Goal: Answer question/provide support: Share knowledge or assist other users

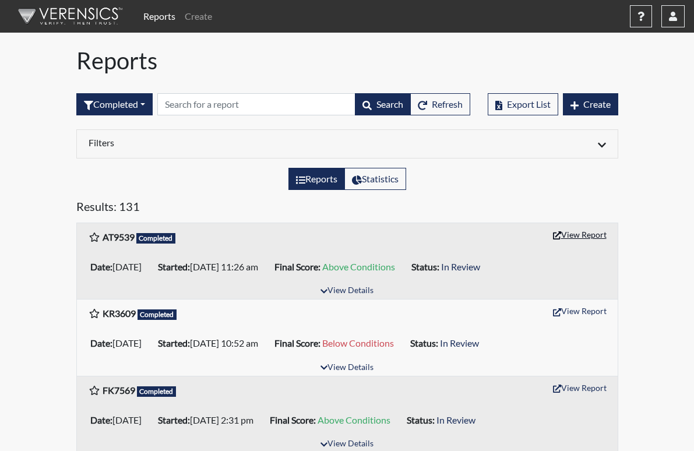
click at [612, 236] on button "View Report" at bounding box center [580, 235] width 64 height 18
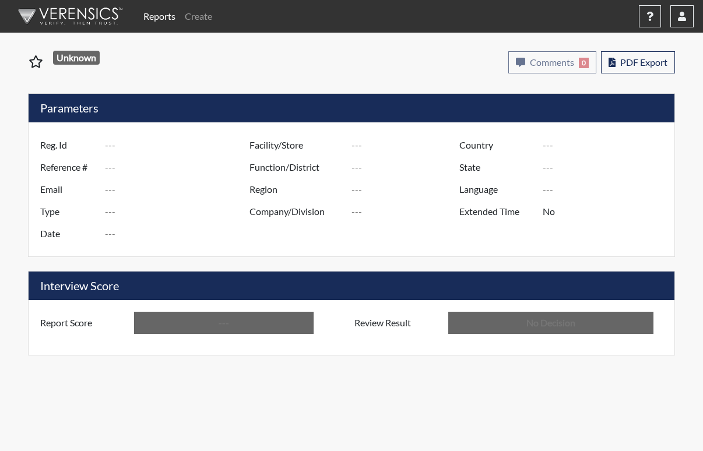
type input "AT9539"
type input "51112"
type input "---"
type input "Corrections Pre-Employment"
type input "[DATE]"
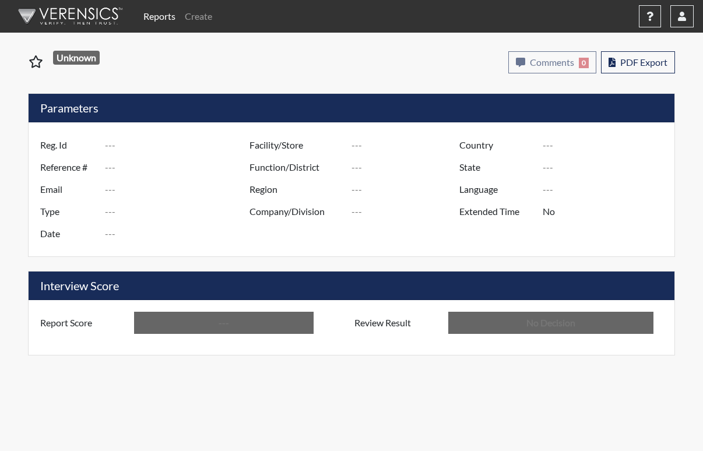
type input "[US_STATE] SP"
type input "[GEOGRAPHIC_DATA]"
type input "[US_STATE]"
type input "English"
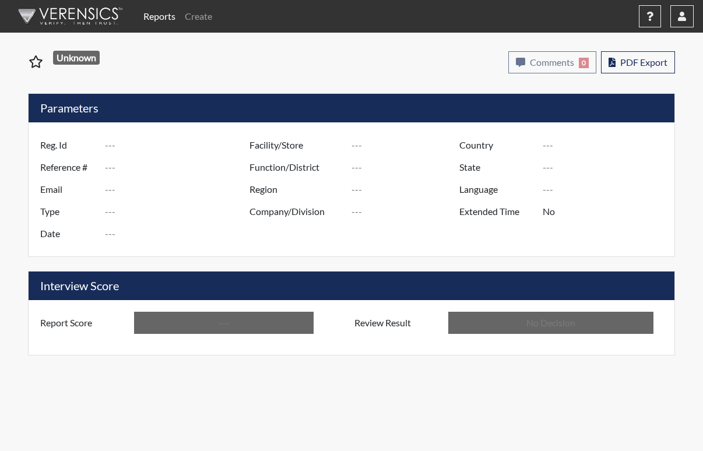
type input "Above Conditions"
type input "In Review"
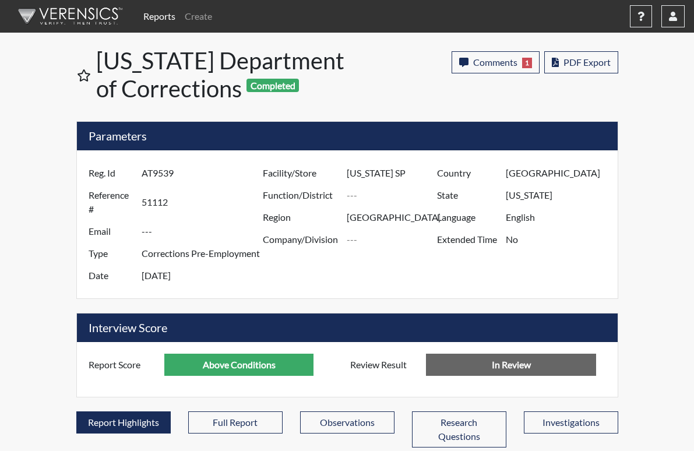
scroll to position [194, 485]
click at [611, 63] on span "PDF Export" at bounding box center [587, 62] width 47 height 11
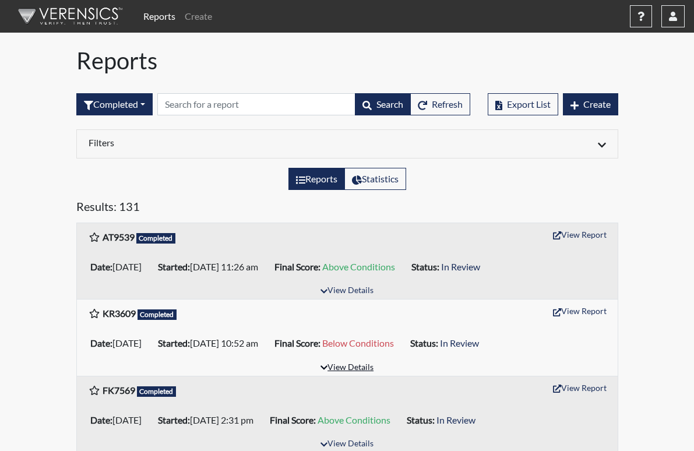
click at [363, 366] on button "View Details" at bounding box center [347, 368] width 64 height 16
click at [612, 313] on button "View Report" at bounding box center [580, 311] width 64 height 18
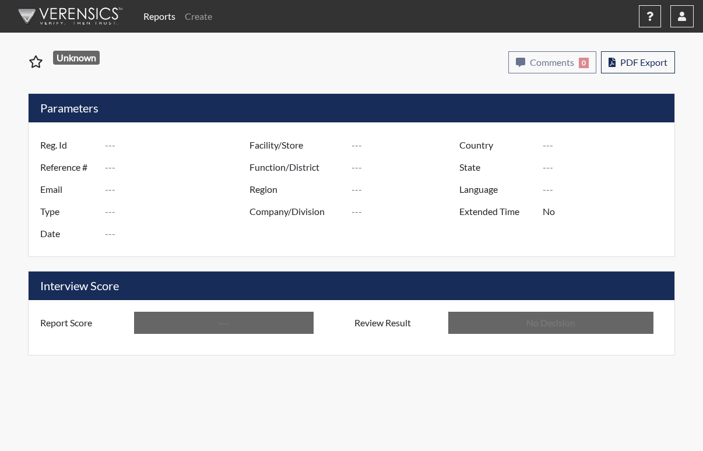
type input "KR3609"
type input "51110"
type input "kamronriv23@icloud.com"
type input "Corrections Pre-Employment"
type input "Sep 5, 2025"
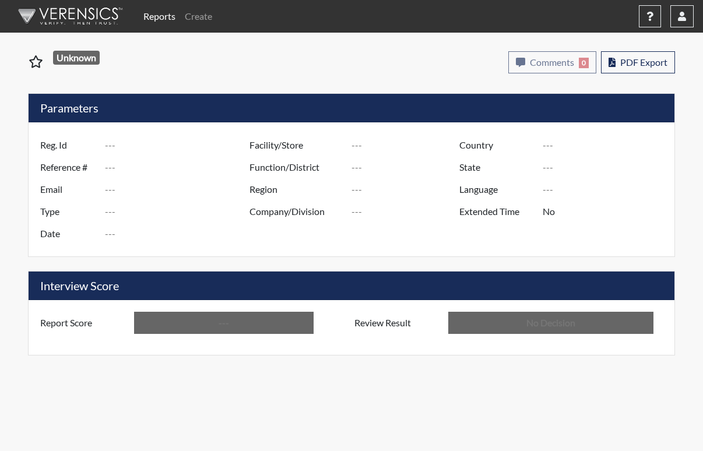
type input "[US_STATE] SP"
type input "[GEOGRAPHIC_DATA]"
type input "[US_STATE]"
type input "English"
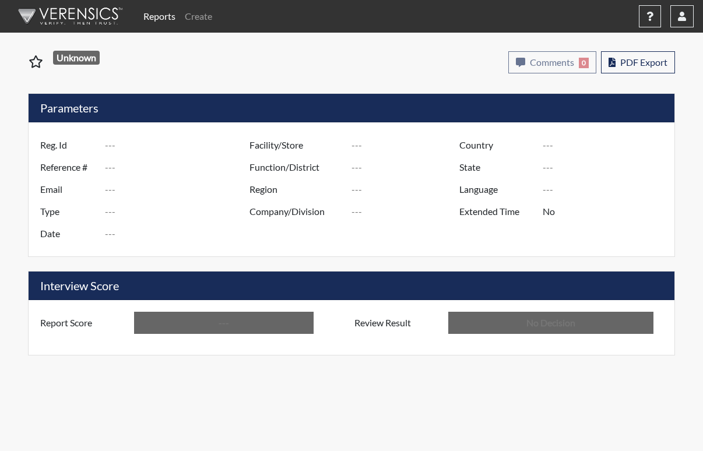
type input "Below Conditions"
type input "In Review"
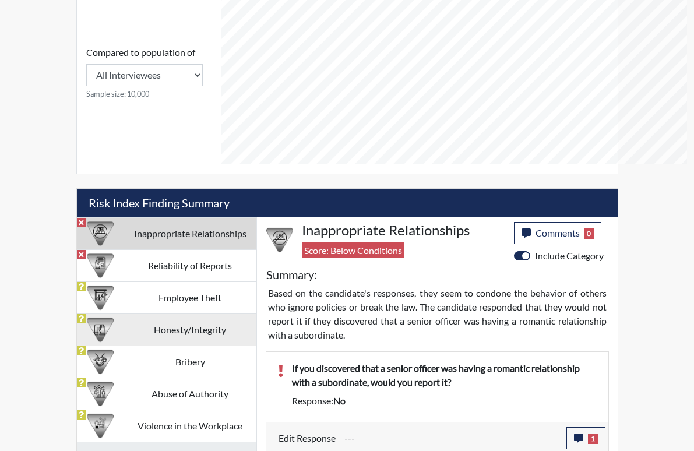
scroll to position [543, 0]
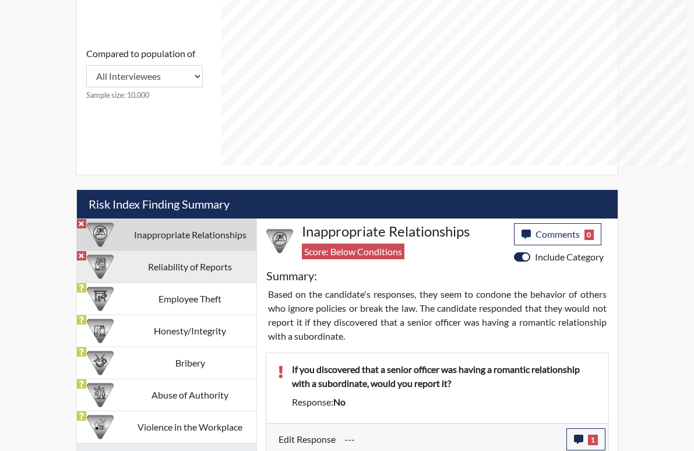
click at [172, 251] on td "Reliability of Reports" at bounding box center [190, 267] width 132 height 32
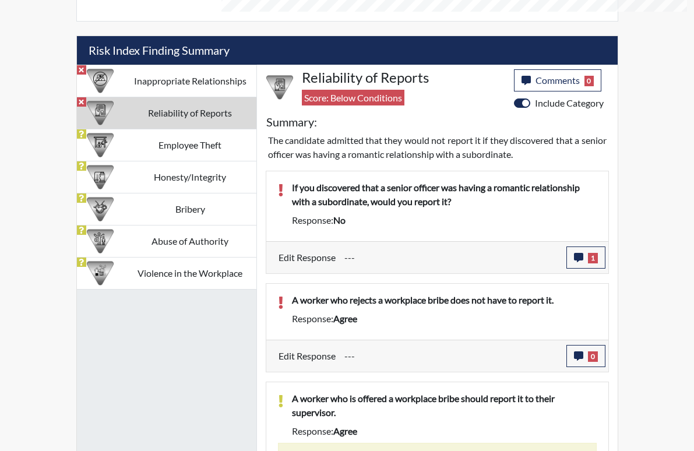
scroll to position [715, 0]
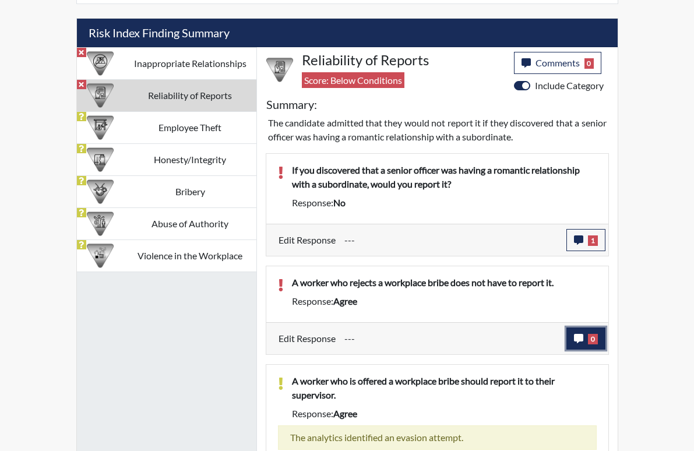
click at [584, 334] on icon "button" at bounding box center [578, 338] width 9 height 9
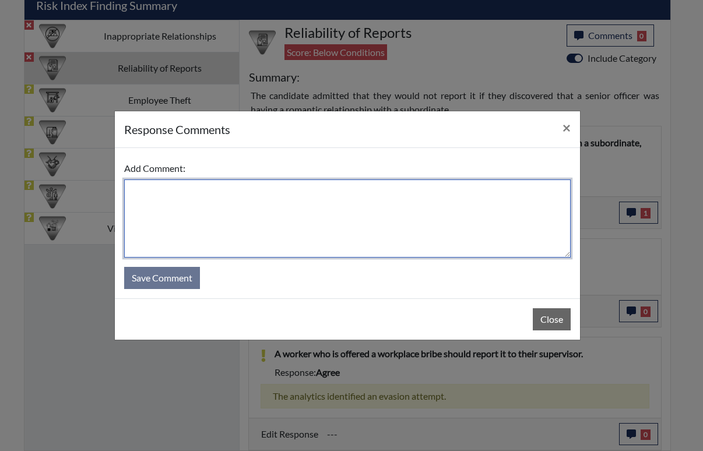
drag, startPoint x: 146, startPoint y: 192, endPoint x: 151, endPoint y: 198, distance: 7.9
click at [147, 193] on textarea at bounding box center [347, 219] width 447 height 78
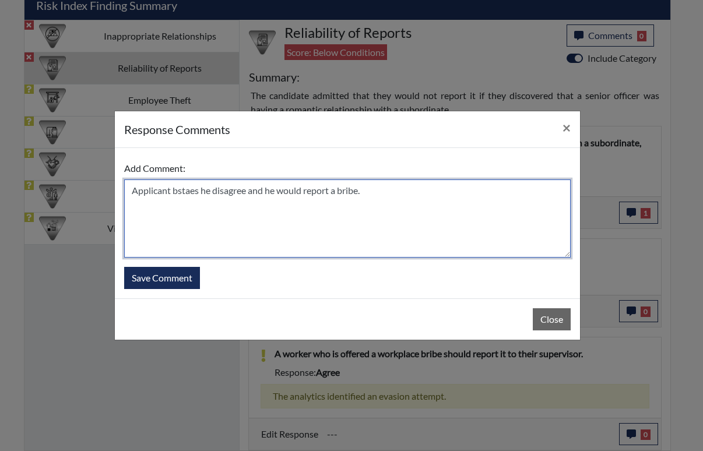
drag, startPoint x: 201, startPoint y: 190, endPoint x: 174, endPoint y: 190, distance: 26.8
click at [174, 190] on textarea "Applicant bstaes he disagree and he would report a bribe." at bounding box center [347, 219] width 447 height 78
click at [210, 191] on textarea "Applicant stateshe disagree and he would report a bribe." at bounding box center [347, 219] width 447 height 78
type textarea "Applicant states he disagree and he would report a bribe."
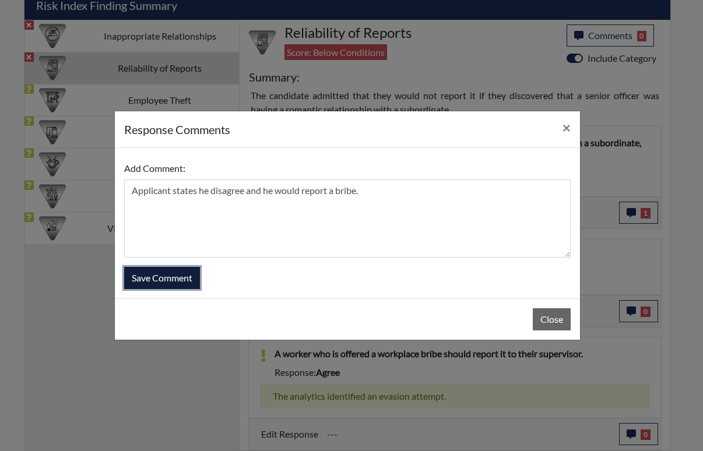
click at [166, 274] on button "Save Comment" at bounding box center [162, 278] width 76 height 22
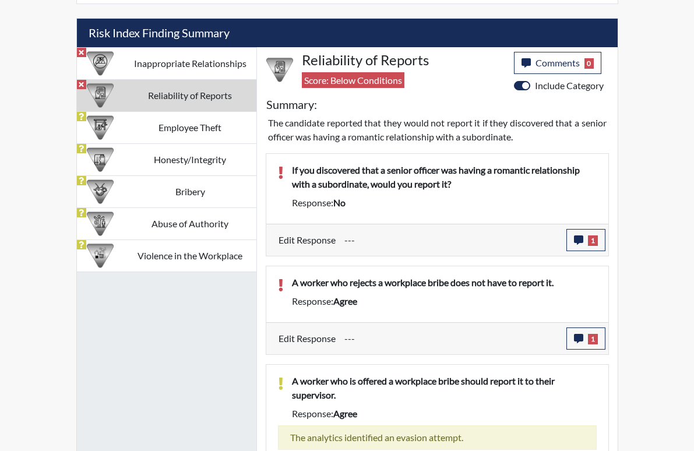
scroll to position [194, 485]
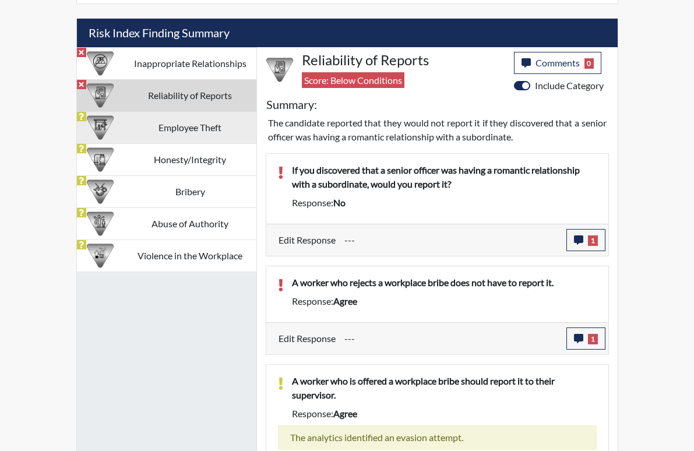
click at [166, 112] on td "Employee Theft" at bounding box center [190, 128] width 132 height 32
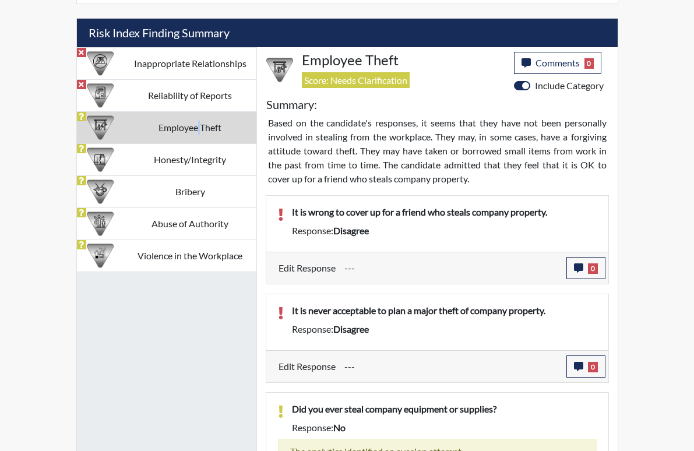
click at [166, 112] on td "Employee Theft" at bounding box center [190, 128] width 132 height 32
click at [606, 257] on button "0" at bounding box center [586, 268] width 39 height 22
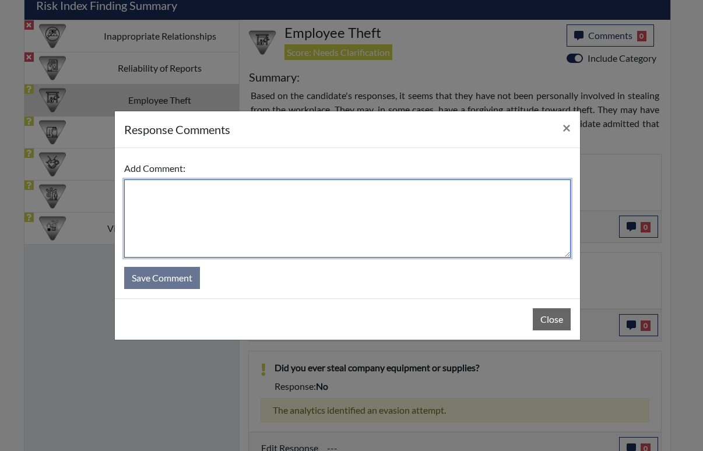
click at [226, 216] on textarea at bounding box center [347, 219] width 447 height 78
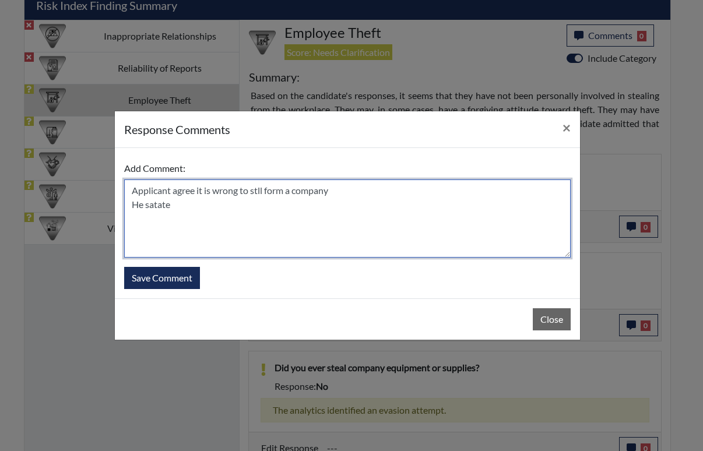
click at [227, 231] on textarea "Applicant agree it is wrong to stll form a company He satate" at bounding box center [347, 219] width 447 height 78
type textarea "Applicant agree it is wrong to steal form a company He stated the computer was …"
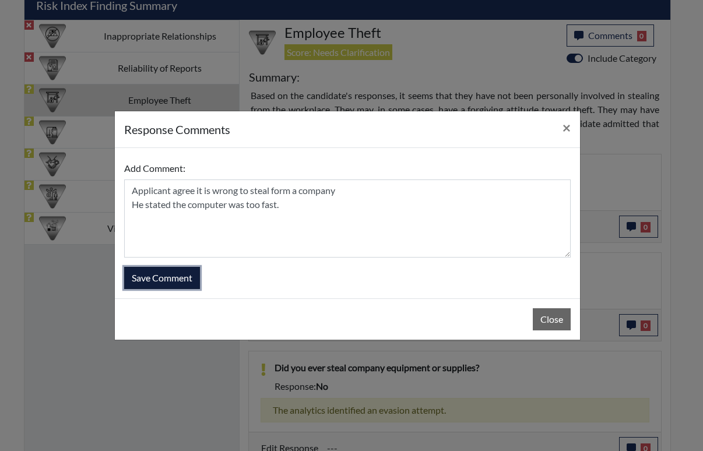
click at [148, 276] on button "Save Comment" at bounding box center [162, 278] width 76 height 22
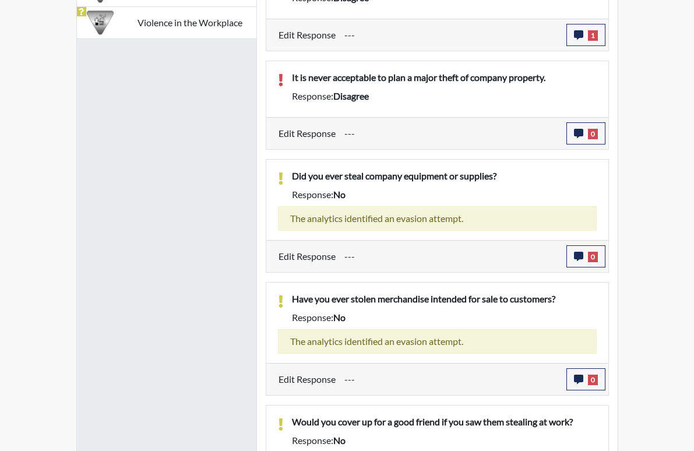
scroll to position [975, 0]
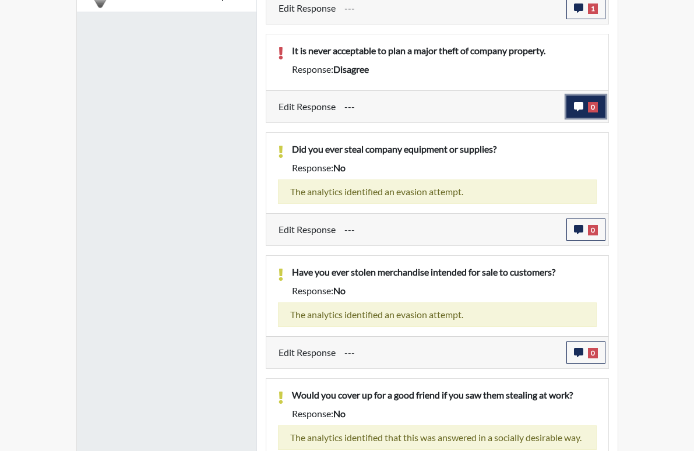
click at [584, 102] on icon "button" at bounding box center [578, 106] width 9 height 9
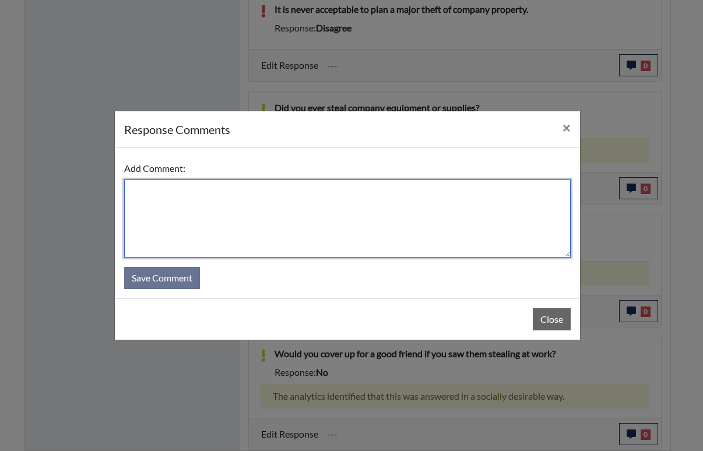
click at [178, 199] on textarea at bounding box center [347, 219] width 447 height 78
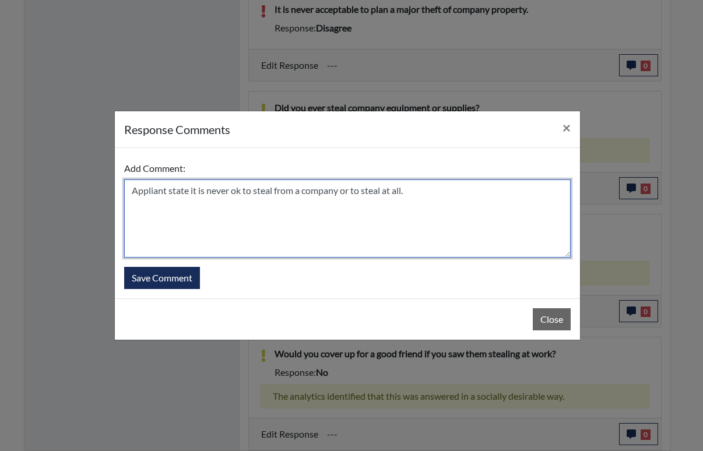
click at [189, 190] on textarea "Appliant state it is never ok to steal from a company or to steal at all." at bounding box center [347, 219] width 447 height 78
type textarea "Appliant stated it is never ok to steal from a company or to steal at all."
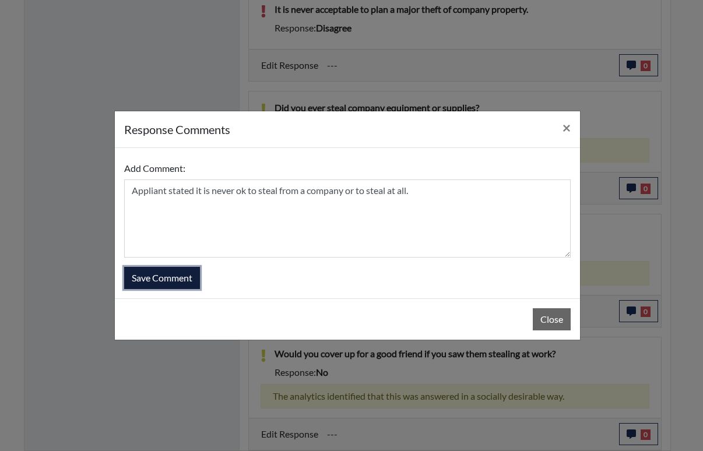
click at [181, 278] on button "Save Comment" at bounding box center [162, 278] width 76 height 22
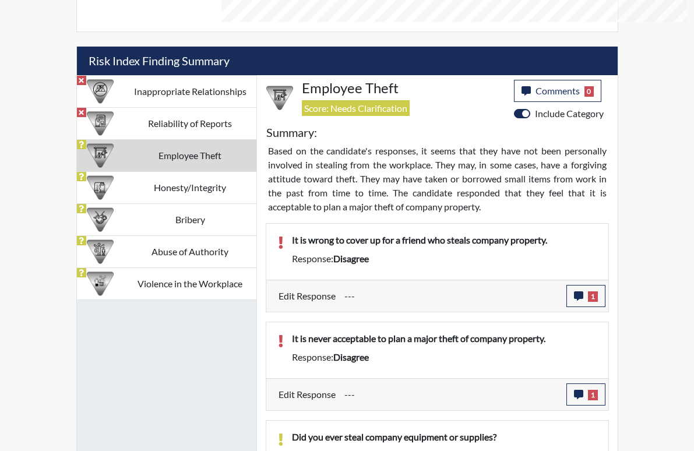
scroll to position [683, 0]
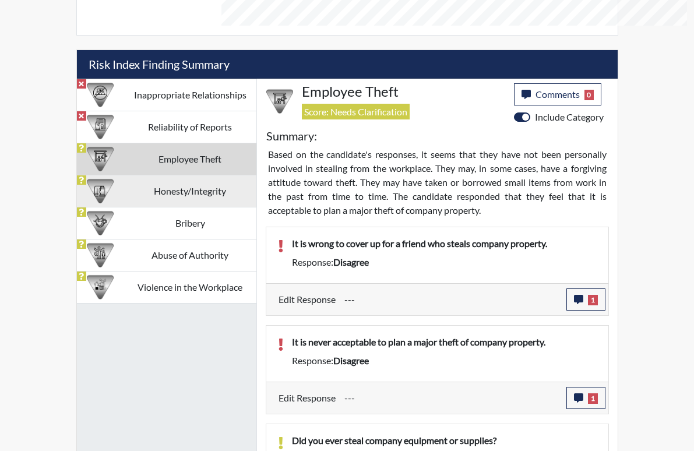
click at [129, 176] on td "Honesty/Integrity" at bounding box center [190, 192] width 132 height 32
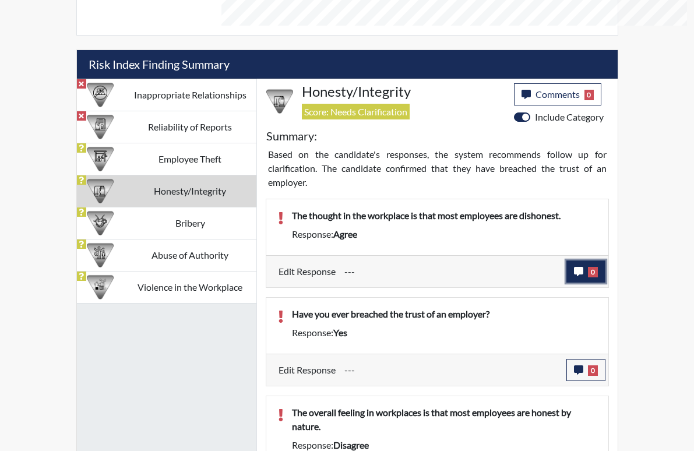
click at [584, 267] on icon "button" at bounding box center [578, 271] width 9 height 9
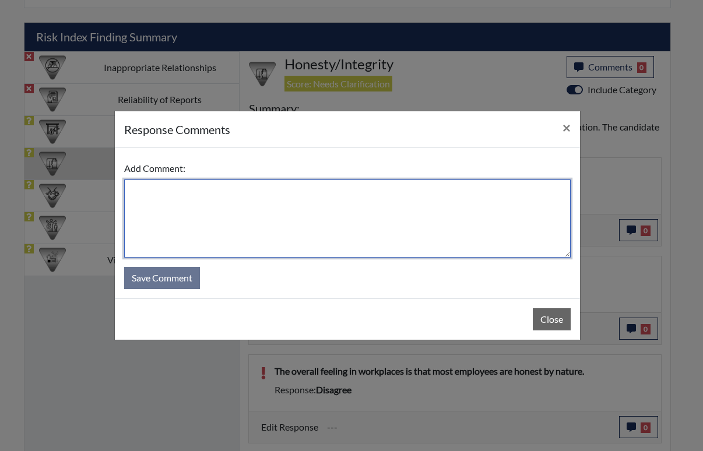
click at [151, 199] on textarea at bounding box center [347, 219] width 447 height 78
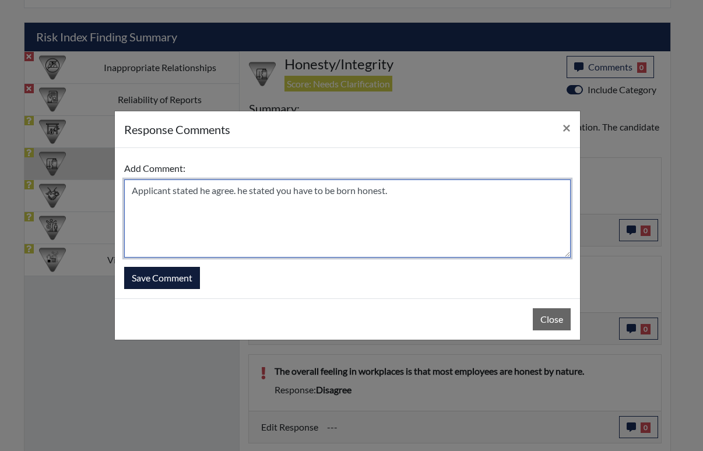
type textarea "Applicant stated he agree. he stated you have to be born honest."
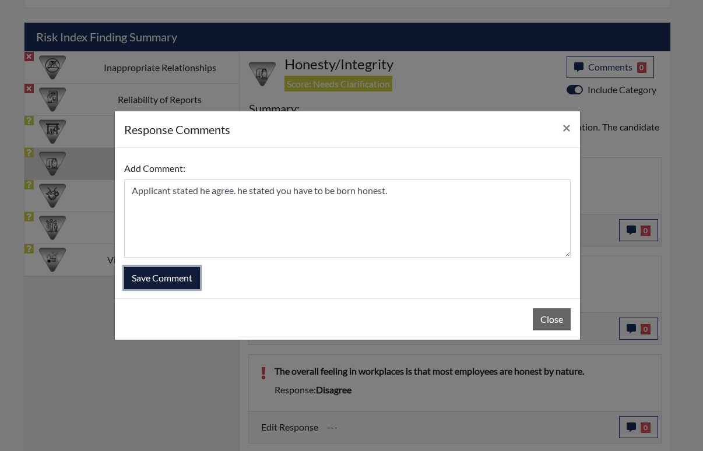
click at [177, 273] on button "Save Comment" at bounding box center [162, 278] width 76 height 22
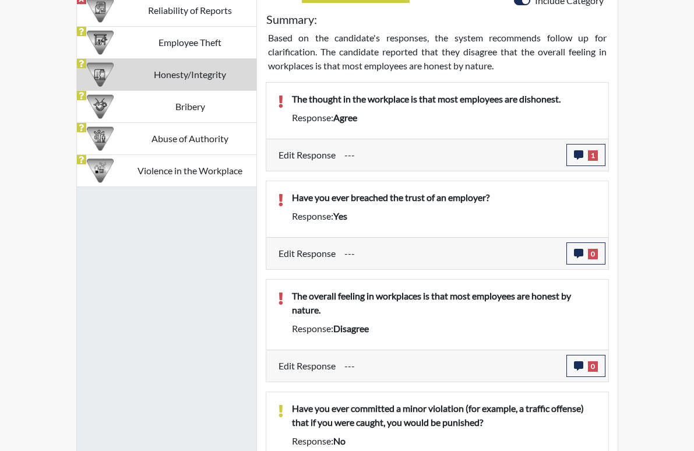
scroll to position [194, 485]
click at [584, 249] on icon "button" at bounding box center [578, 253] width 9 height 9
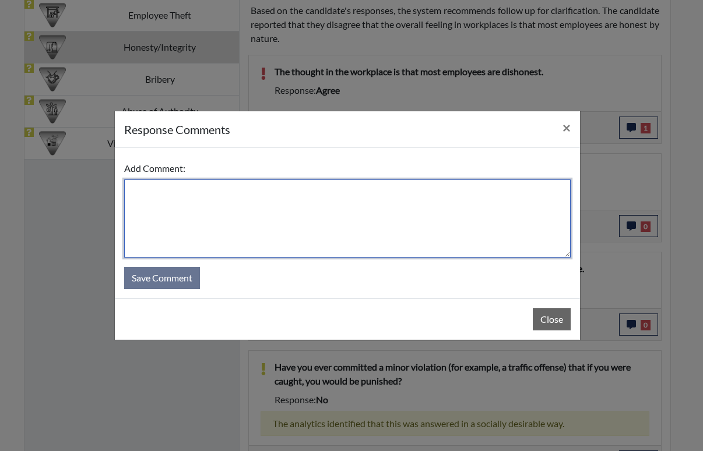
click at [184, 212] on textarea at bounding box center [347, 219] width 447 height 78
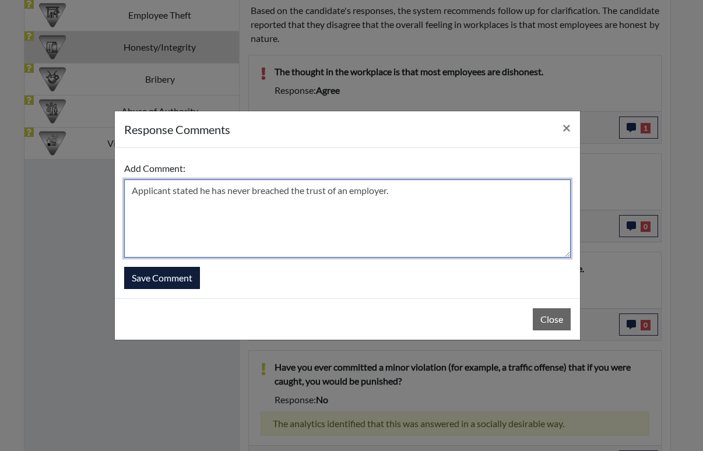
type textarea "Applicant stated he has never breached the trust of an employer."
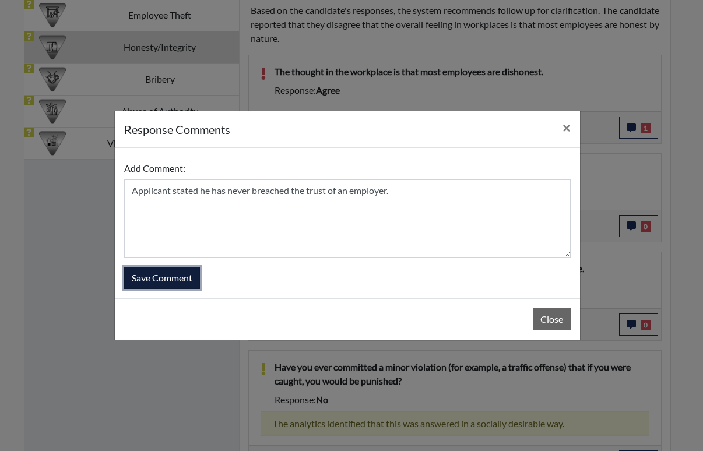
click at [164, 275] on button "Save Comment" at bounding box center [162, 278] width 76 height 22
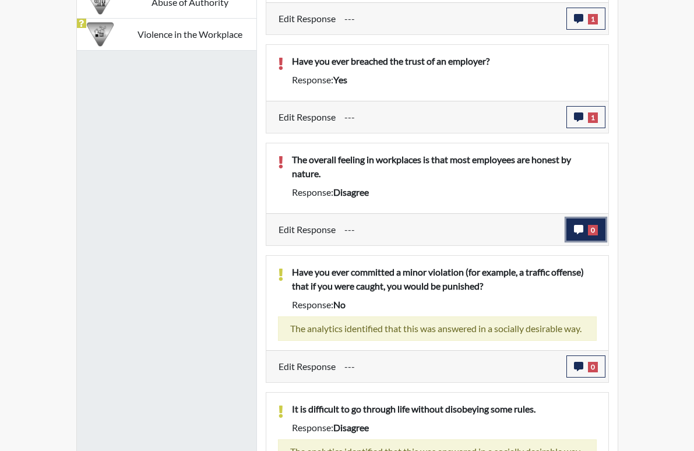
click at [584, 225] on icon "button" at bounding box center [578, 229] width 9 height 9
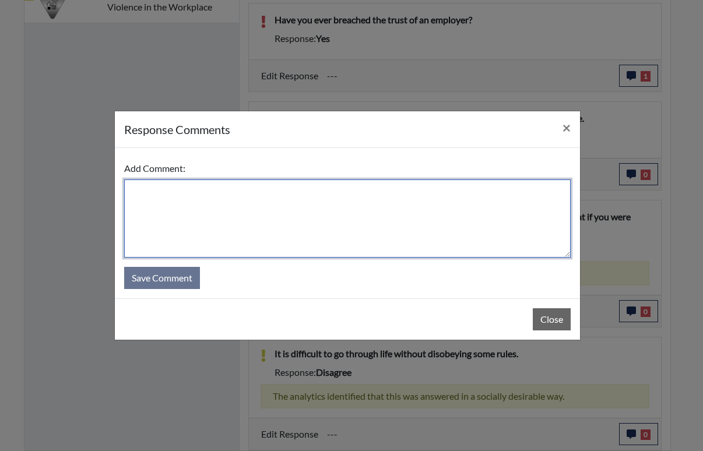
click at [185, 191] on textarea at bounding box center [347, 219] width 447 height 78
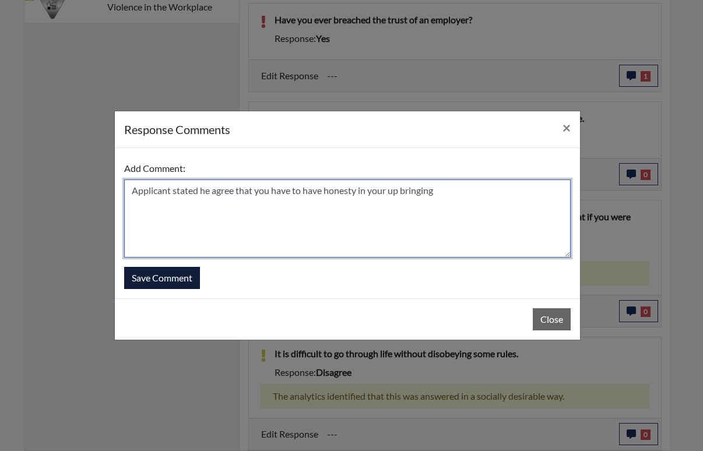
type textarea "Applicant stated he agree that you have to have honesty in your up bringing"
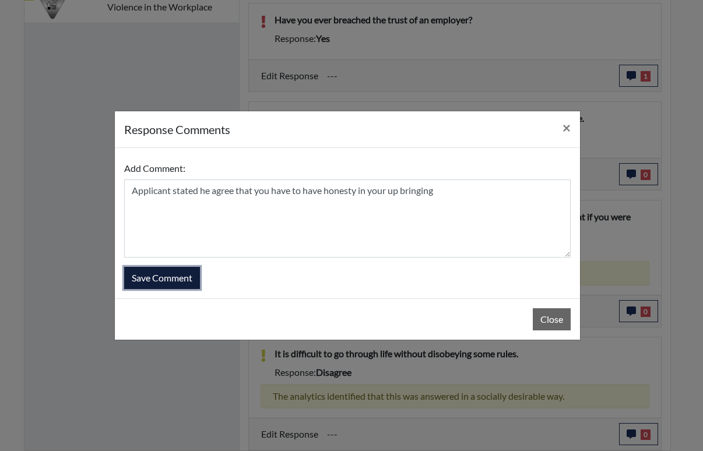
click at [180, 279] on button "Save Comment" at bounding box center [162, 278] width 76 height 22
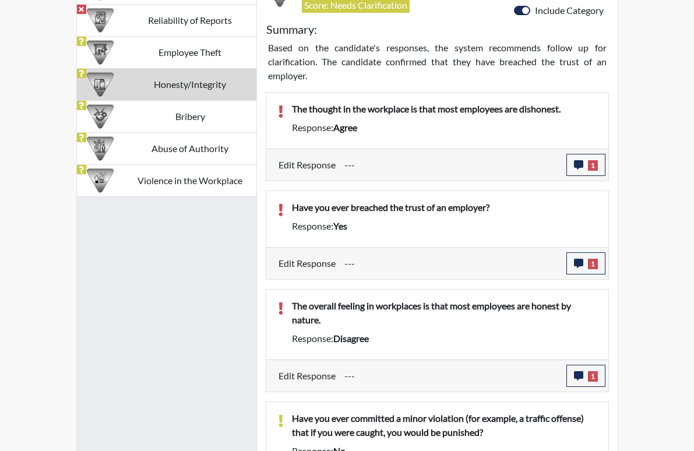
scroll to position [762, 0]
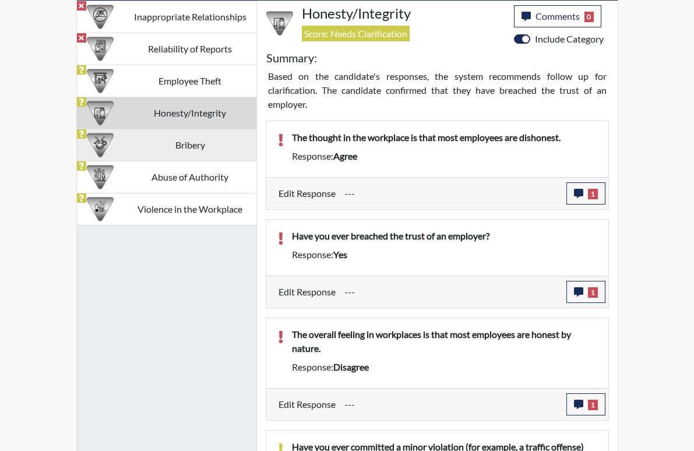
click at [152, 129] on td "Bribery" at bounding box center [190, 145] width 132 height 32
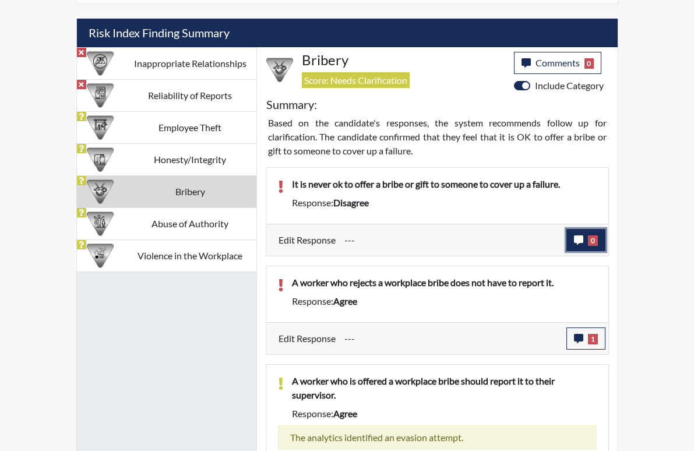
click at [584, 236] on icon "button" at bounding box center [578, 240] width 9 height 9
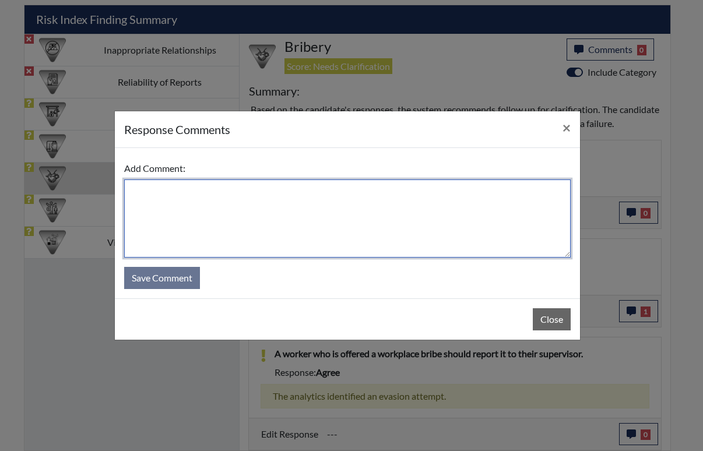
click at [176, 189] on textarea at bounding box center [347, 219] width 447 height 78
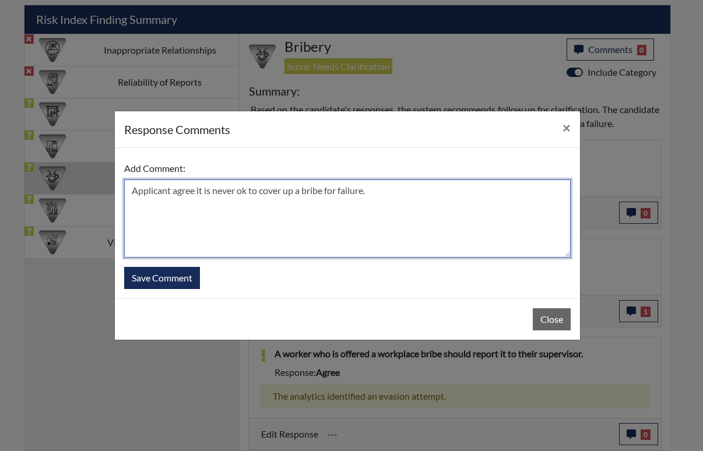
drag, startPoint x: 341, startPoint y: 222, endPoint x: 333, endPoint y: 223, distance: 7.7
click at [341, 222] on textarea "Applicant agree it is never ok to cover up a bribe for failure." at bounding box center [347, 219] width 447 height 78
type textarea "Applicant agree it is never ok to cover up a bribe for failure."
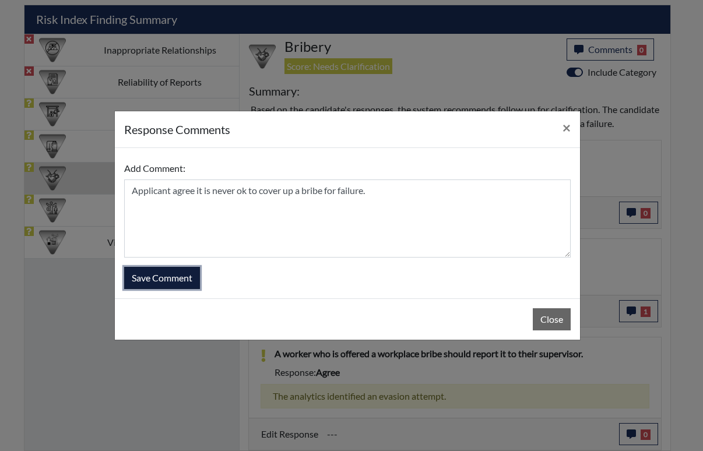
click at [171, 276] on button "Save Comment" at bounding box center [162, 278] width 76 height 22
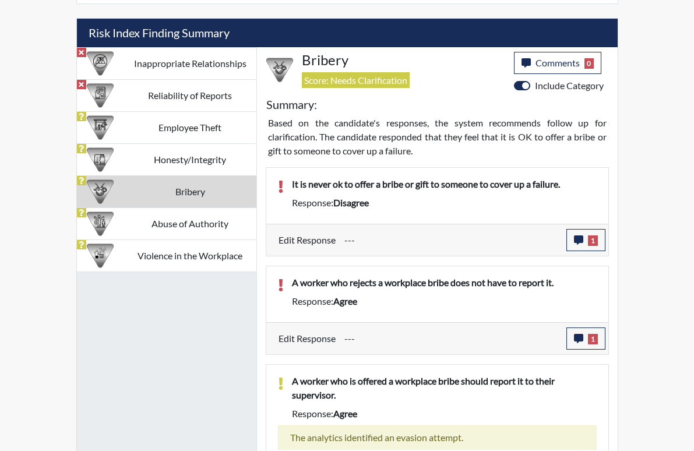
scroll to position [194, 485]
click at [360, 283] on div "A worker who rejects a workplace bribe does not have to report it. Response: ag…" at bounding box center [444, 294] width 322 height 37
click at [336, 328] on div "---" at bounding box center [451, 339] width 231 height 22
click at [584, 334] on icon "button" at bounding box center [578, 338] width 9 height 9
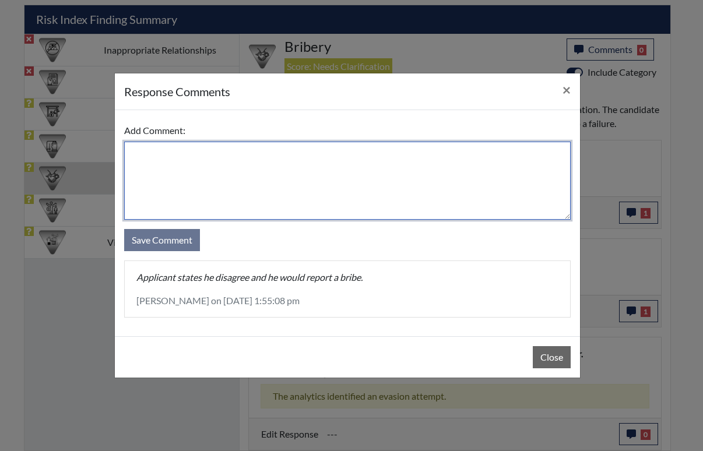
click at [159, 163] on textarea at bounding box center [347, 181] width 447 height 78
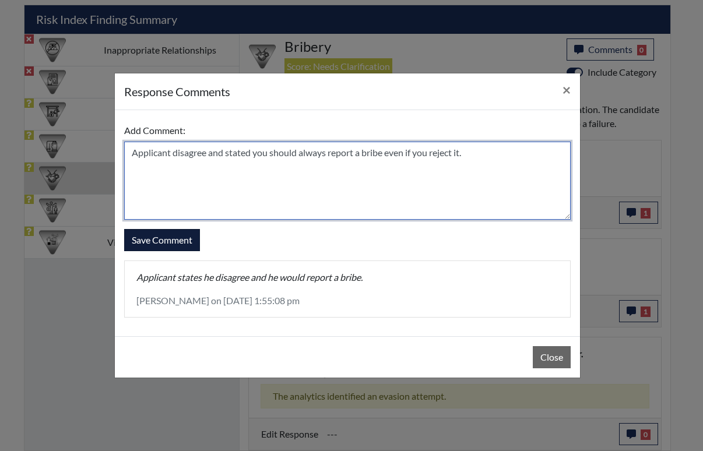
type textarea "Applicant disagree and stated you should always report a bribe even if you reje…"
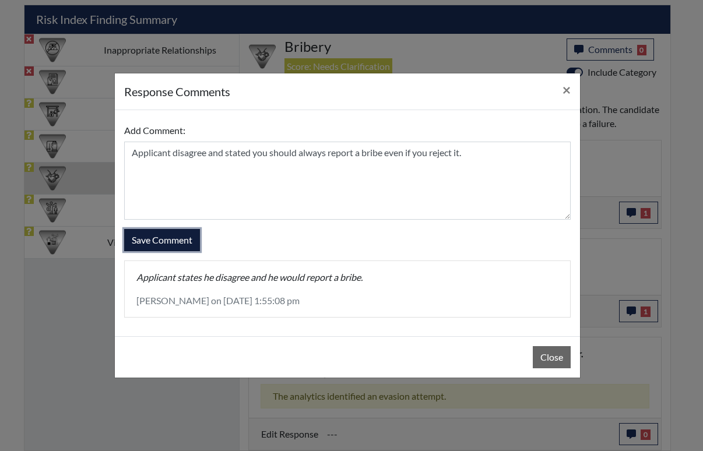
click at [183, 238] on button "Save Comment" at bounding box center [162, 240] width 76 height 22
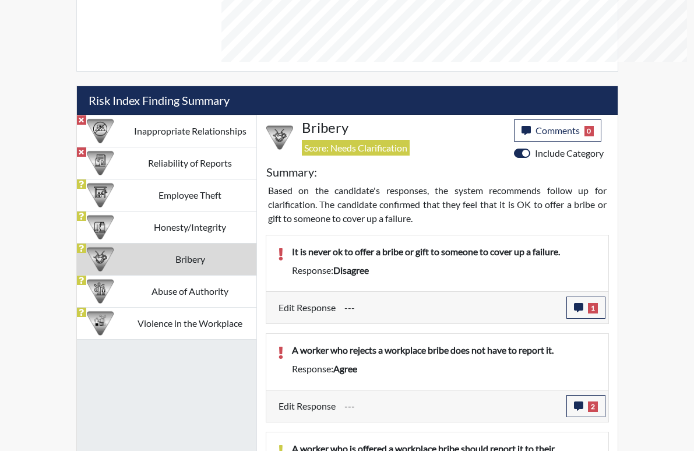
scroll to position [715, 0]
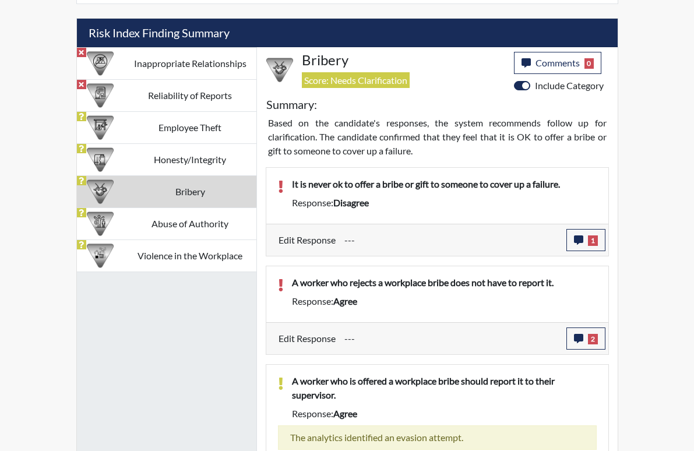
click at [171, 208] on td "Abuse of Authority" at bounding box center [190, 224] width 132 height 32
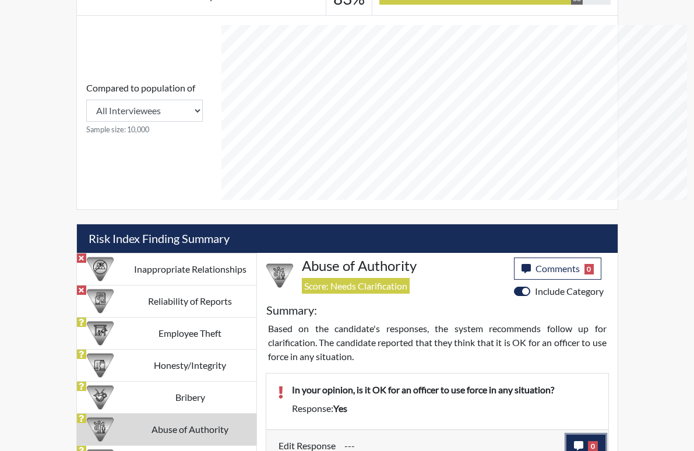
click at [584, 441] on icon "button" at bounding box center [578, 445] width 9 height 9
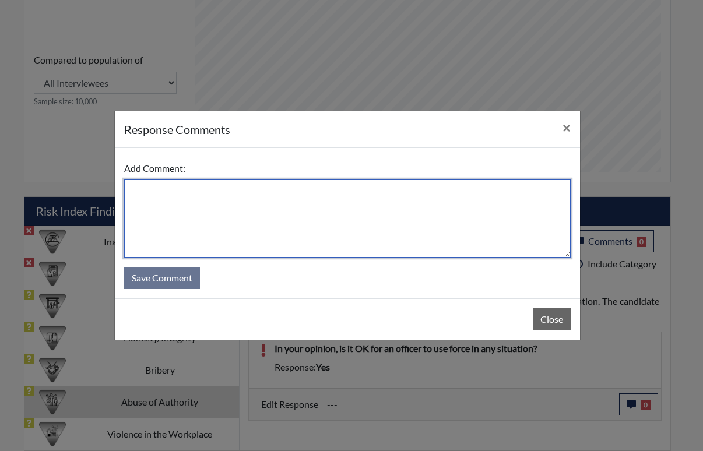
click at [187, 209] on textarea at bounding box center [347, 219] width 447 height 78
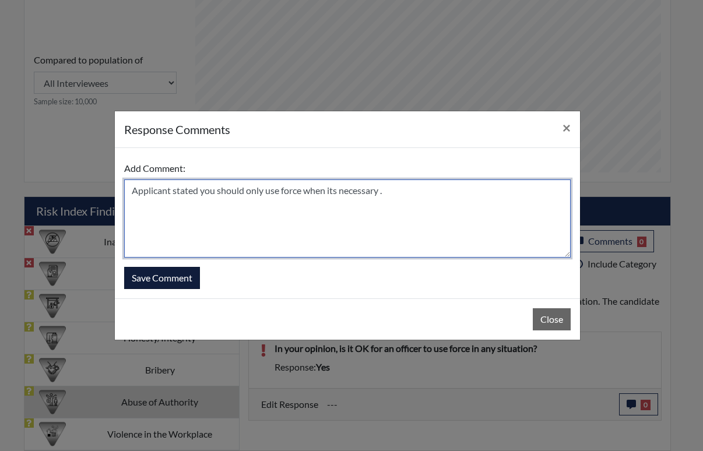
type textarea "Applicant stated you should only use force when its necessary ."
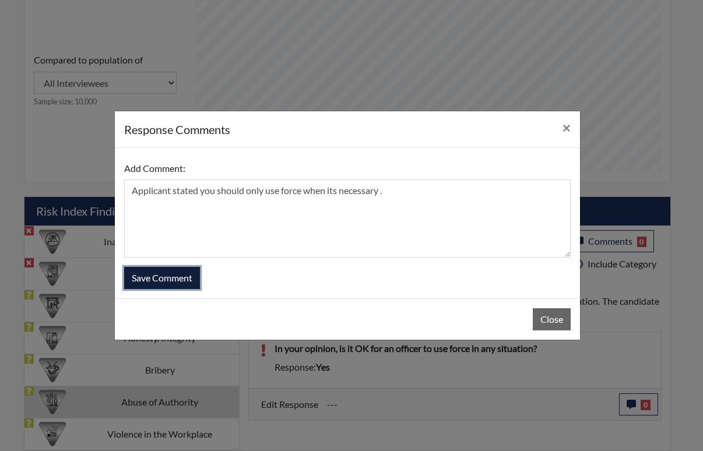
click at [177, 278] on button "Save Comment" at bounding box center [162, 278] width 76 height 22
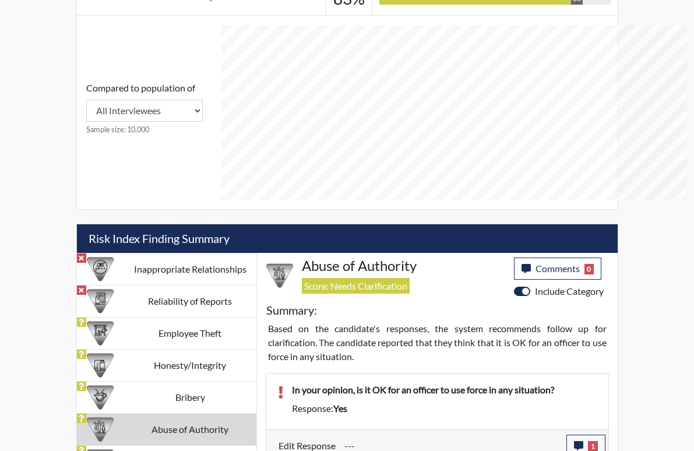
scroll to position [194, 485]
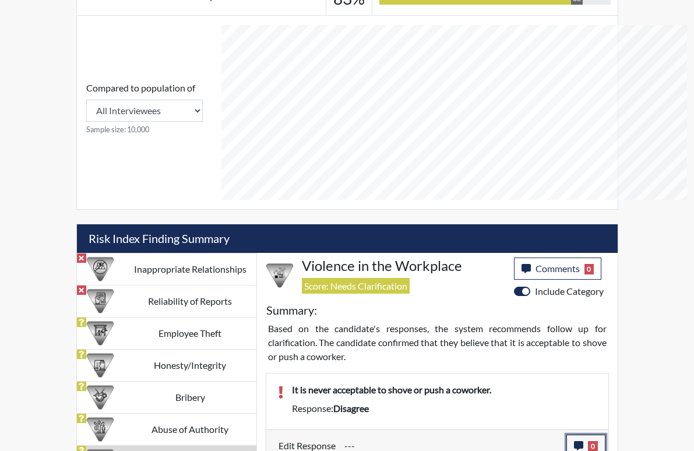
drag, startPoint x: 625, startPoint y: 405, endPoint x: 606, endPoint y: 403, distance: 18.7
click at [606, 435] on div "Edit Response --- 0 response Comments × Add Comment: Save Comment Close" at bounding box center [437, 446] width 336 height 22
click at [584, 441] on icon "button" at bounding box center [578, 445] width 9 height 9
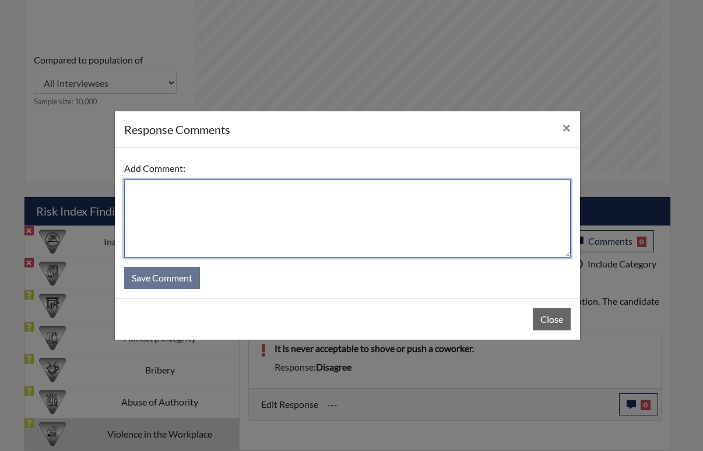
click at [159, 205] on textarea at bounding box center [347, 219] width 447 height 78
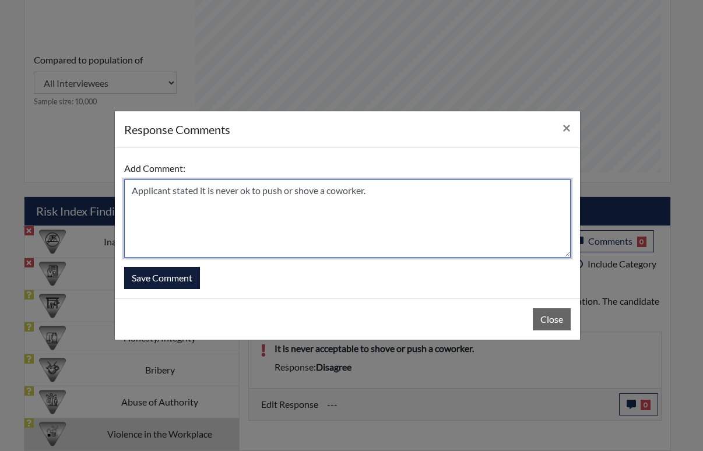
type textarea "Applicant stated it is never ok to push or shove a coworker."
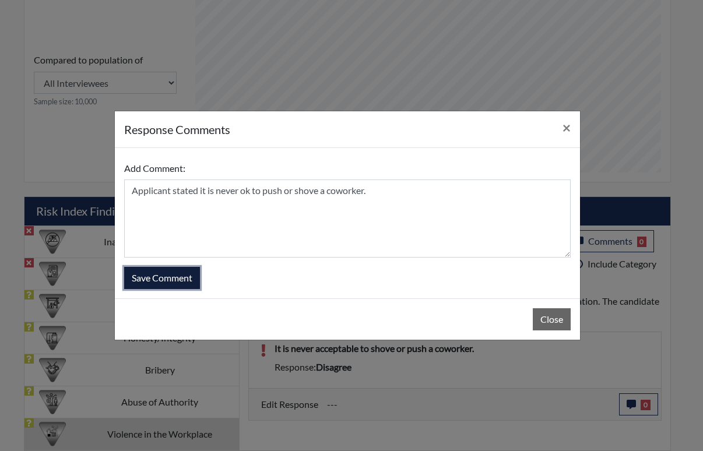
click at [169, 280] on button "Save Comment" at bounding box center [162, 278] width 76 height 22
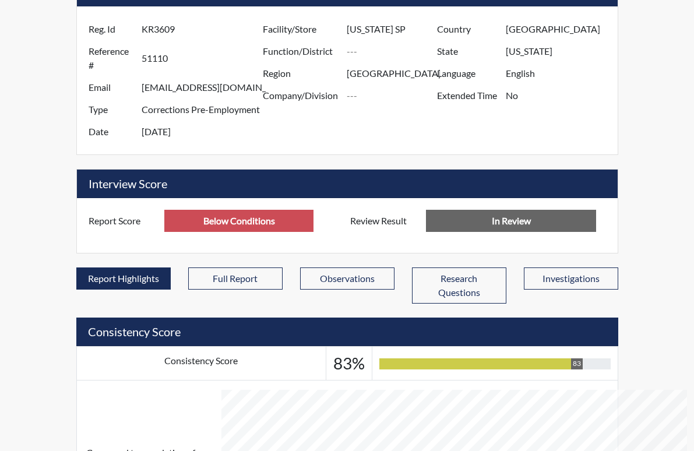
scroll to position [0, 0]
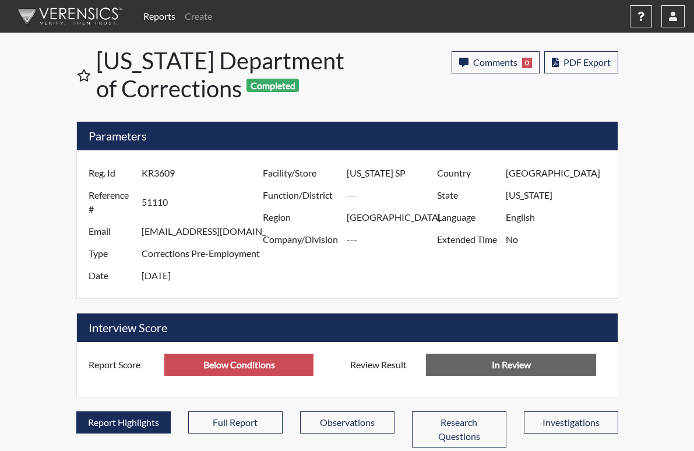
drag, startPoint x: 101, startPoint y: 173, endPoint x: 135, endPoint y: 171, distance: 33.9
click at [142, 171] on input "KR3609" at bounding box center [204, 173] width 124 height 22
drag, startPoint x: 135, startPoint y: 171, endPoint x: 129, endPoint y: 173, distance: 6.8
